Goal: Find specific page/section: Find specific page/section

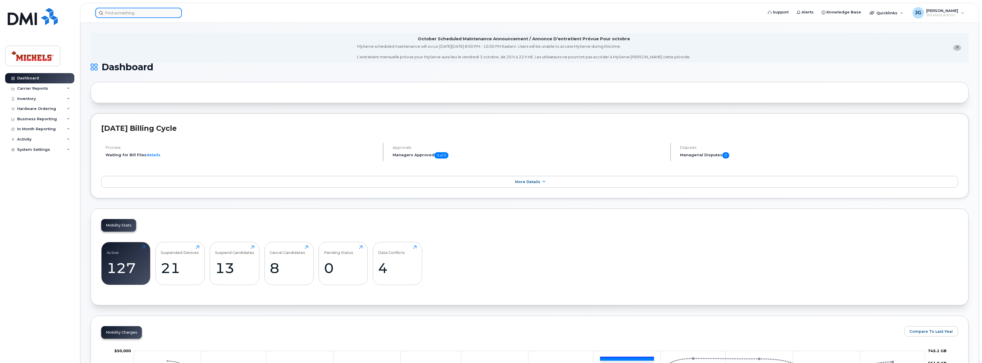
click at [127, 14] on input at bounding box center [138, 13] width 87 height 10
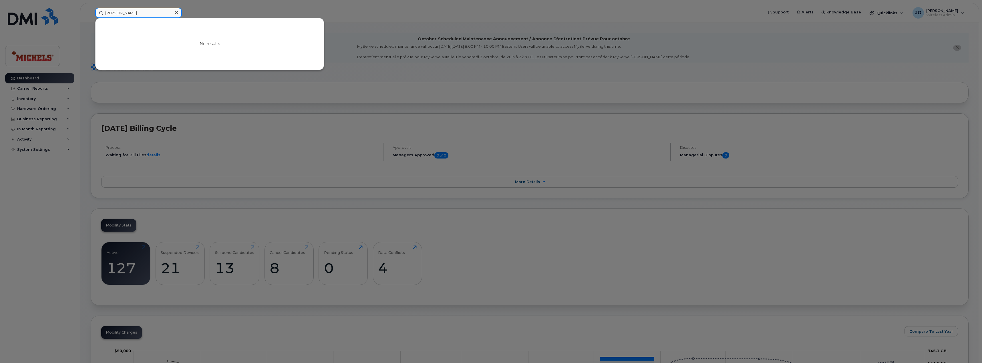
click at [152, 14] on input "matt michell" at bounding box center [138, 13] width 87 height 10
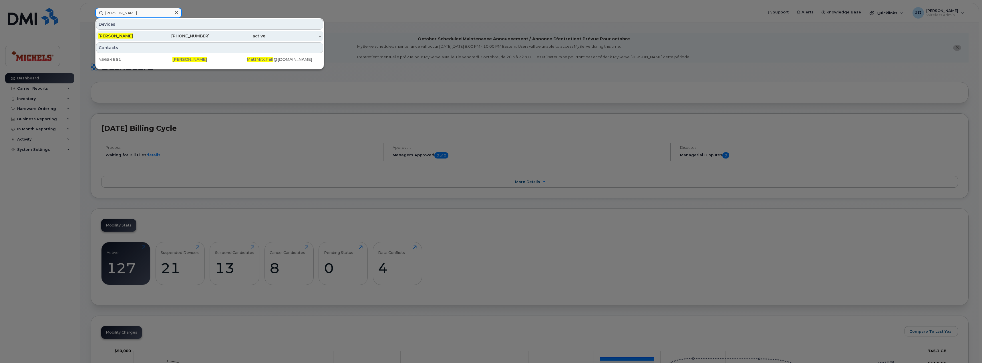
type input "matt mitchell"
click at [146, 33] on div "Matt Mitchell" at bounding box center [126, 36] width 56 height 6
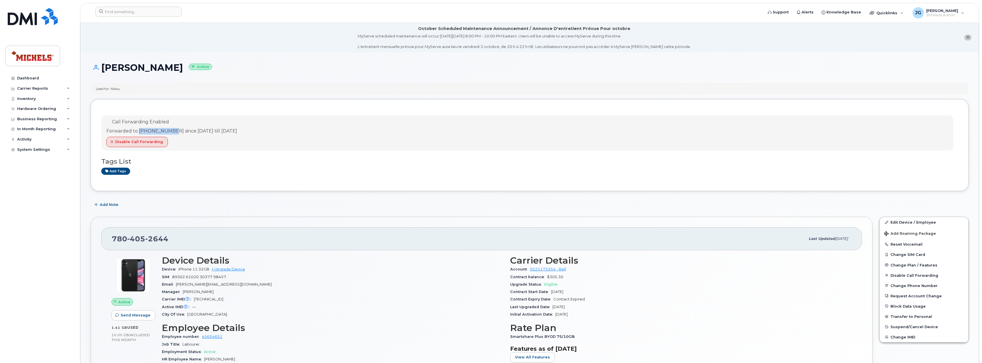
drag, startPoint x: 174, startPoint y: 132, endPoint x: 138, endPoint y: 130, distance: 36.1
click at [138, 130] on div "Forwarded to [PHONE_NUMBER] since [DATE] till [DATE]" at bounding box center [171, 131] width 131 height 7
click at [124, 8] on input at bounding box center [138, 12] width 87 height 10
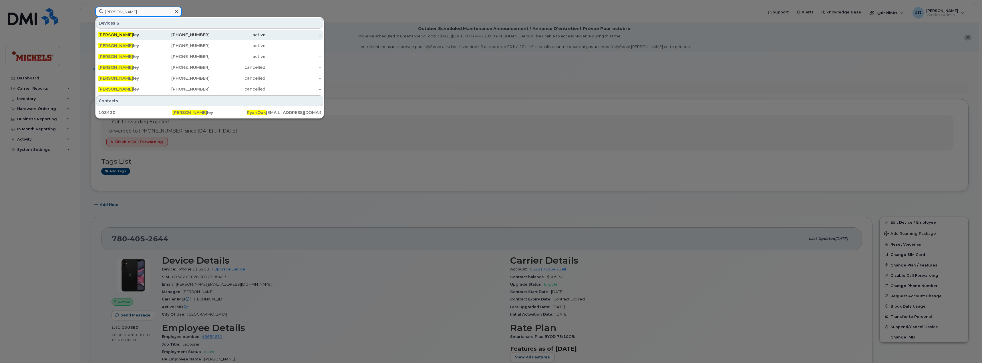
type input "ryan oak"
click at [147, 34] on div "Ryan Oak ley" at bounding box center [126, 35] width 56 height 6
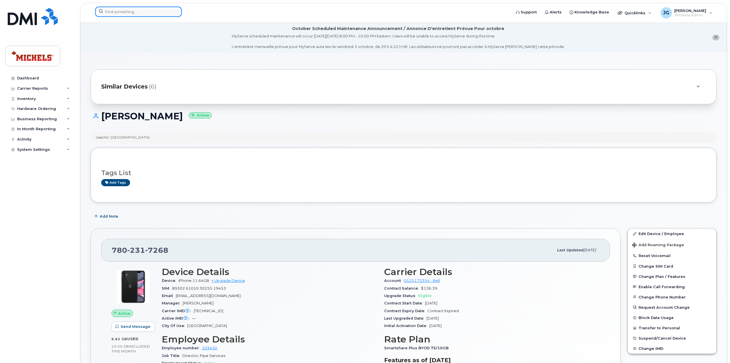
click at [115, 14] on input at bounding box center [138, 12] width 87 height 10
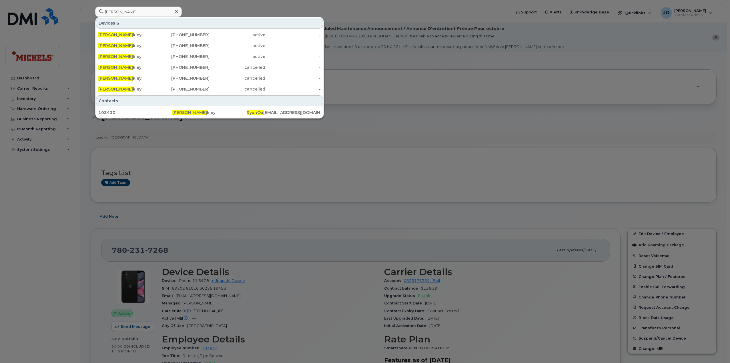
click at [442, 113] on div at bounding box center [365, 181] width 730 height 363
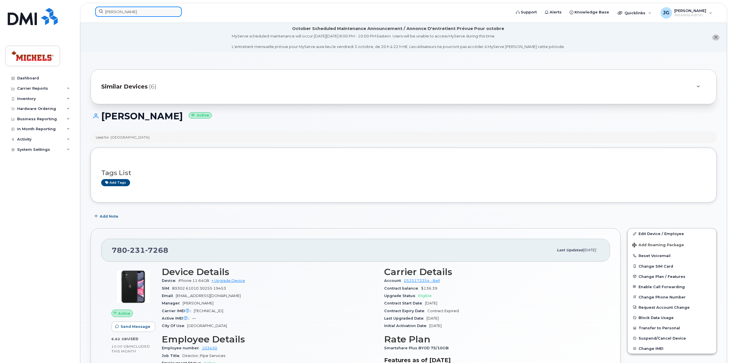
click at [156, 14] on input "ryan oa" at bounding box center [138, 12] width 87 height 10
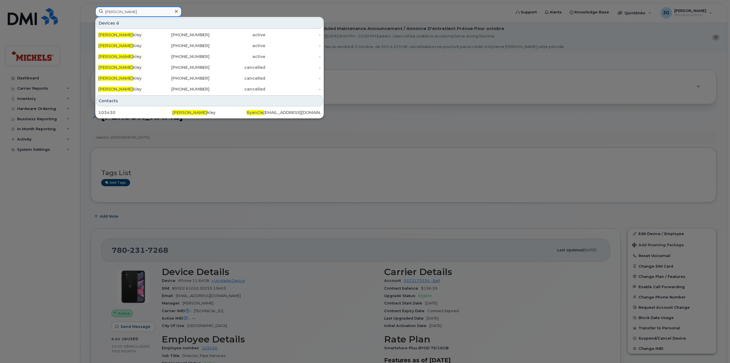
drag, startPoint x: 156, startPoint y: 14, endPoint x: 16, endPoint y: 8, distance: 140.2
click at [91, 8] on div "ryan oa Devices 6 Ryan Oa kley 780-231-7268 active - Ryan Oa kley 587-334-7993 …" at bounding box center [301, 13] width 421 height 13
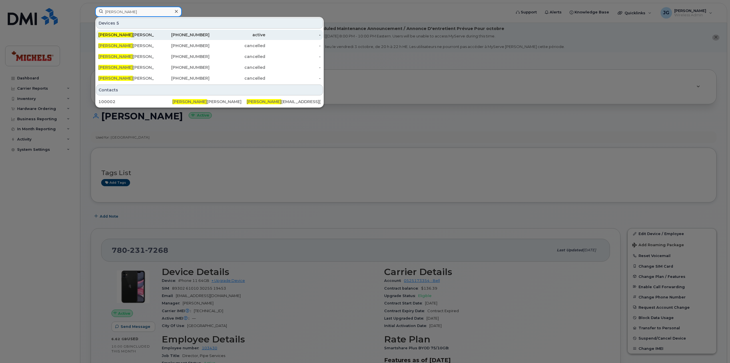
type input "larry"
click at [143, 33] on div "Larry Millichamp" at bounding box center [126, 35] width 56 height 6
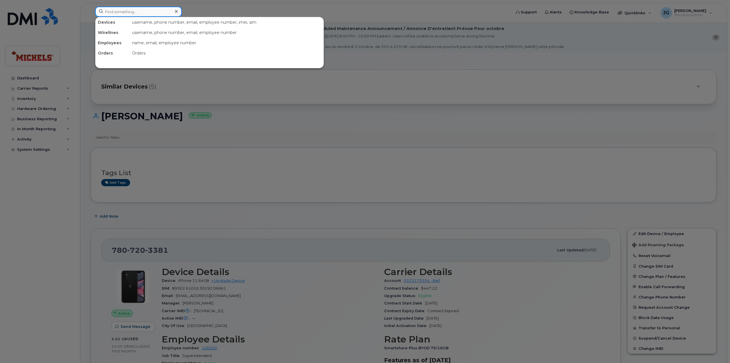
click at [124, 9] on input at bounding box center [138, 12] width 87 height 10
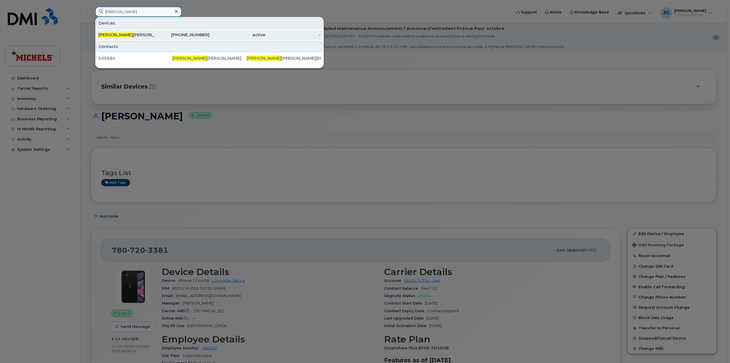
type input "jason k"
click at [146, 36] on div "Jason K usey" at bounding box center [126, 35] width 56 height 6
